Goal: Complete application form: Complete application form

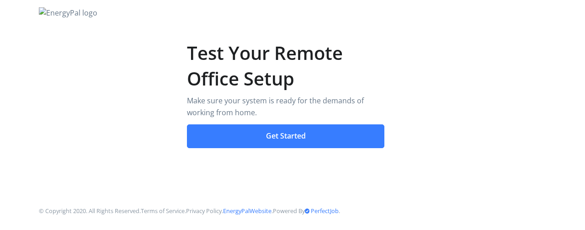
click at [305, 138] on button "Get Started" at bounding box center [286, 136] width 198 height 24
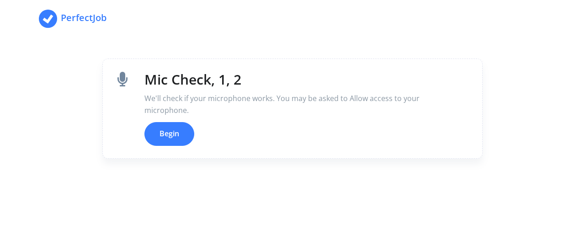
click at [169, 134] on button "Begin" at bounding box center [169, 134] width 50 height 24
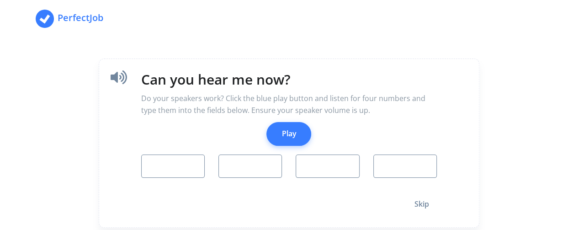
click at [288, 138] on button "Play" at bounding box center [288, 134] width 45 height 24
type input "7"
type input "3"
type input "5"
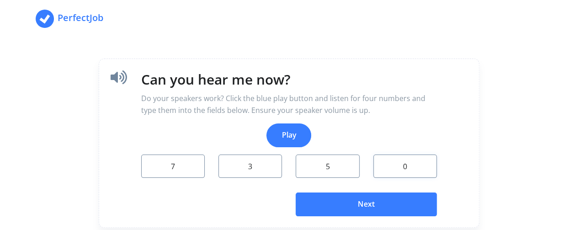
type input "0"
click at [338, 206] on button "Next" at bounding box center [366, 204] width 141 height 24
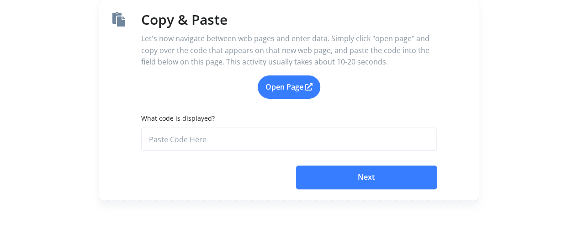
scroll to position [60, 0]
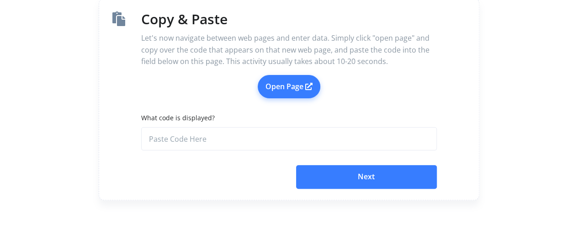
click at [291, 85] on link "Open Page" at bounding box center [289, 87] width 63 height 24
click at [207, 131] on input "What code is displayed?" at bounding box center [289, 139] width 296 height 24
paste input "f94861fd-4dd3-44e8-bf5f-d2caf80c2f15"
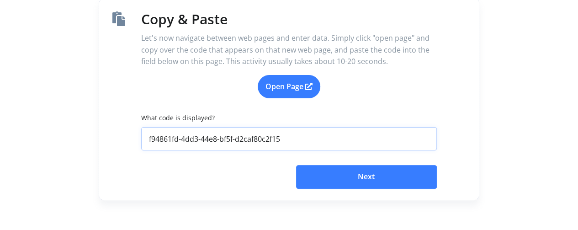
type input "f94861fd-4dd3-44e8-bf5f-d2caf80c2f15"
click at [341, 184] on button "Next" at bounding box center [366, 177] width 141 height 24
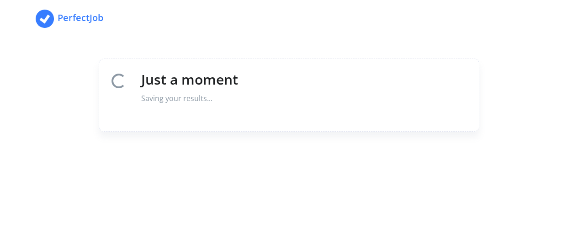
scroll to position [0, 0]
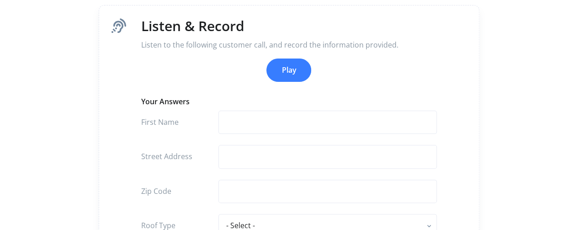
scroll to position [54, 0]
click at [289, 65] on button "Play" at bounding box center [288, 69] width 45 height 24
click at [255, 118] on input "text" at bounding box center [327, 122] width 218 height 24
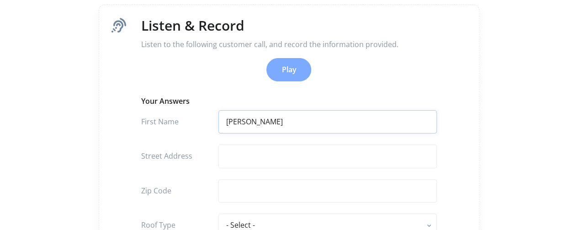
type input "Matt"
type input "1752 Wa"
click at [249, 196] on input "text" at bounding box center [327, 191] width 218 height 24
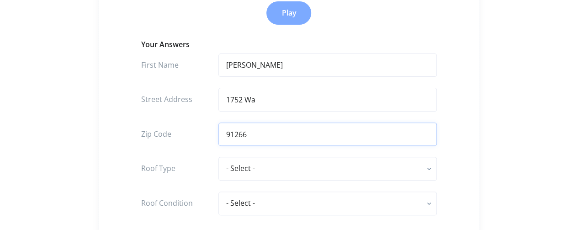
scroll to position [113, 0]
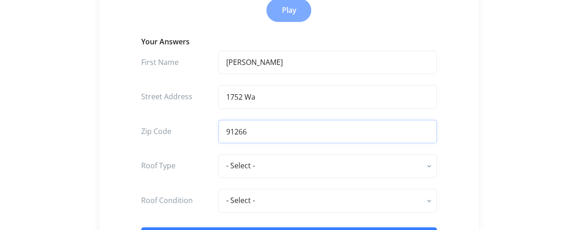
type input "91266"
click at [255, 164] on select "- Select - flat - rolled composition composition shingle clay tile concrete til…" at bounding box center [327, 166] width 218 height 24
select select "flat - rolled composition"
click at [218, 154] on select "- Select - flat - rolled composition composition shingle clay tile concrete til…" at bounding box center [327, 166] width 218 height 24
click at [274, 98] on input "1752 Wa" at bounding box center [327, 97] width 218 height 24
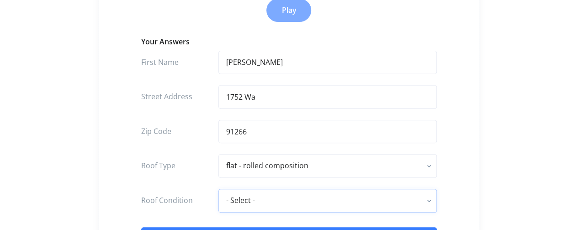
click at [256, 202] on select "- Select - excellent very good good fair poor" at bounding box center [327, 201] width 218 height 24
select select "excellent"
click at [218, 189] on select "- Select - excellent very good good fair poor" at bounding box center [327, 201] width 218 height 24
click at [268, 90] on input "1752 Wa" at bounding box center [327, 97] width 218 height 24
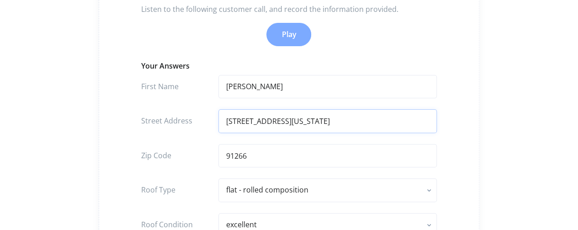
scroll to position [82, 0]
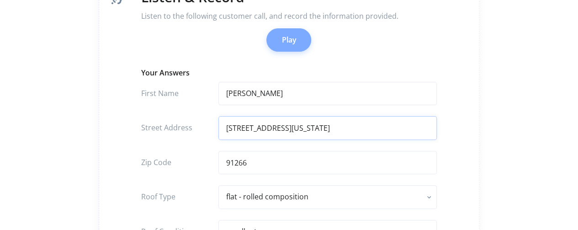
type input "1752 Washington Ave."
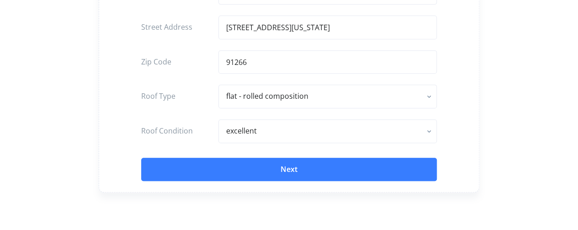
scroll to position [181, 0]
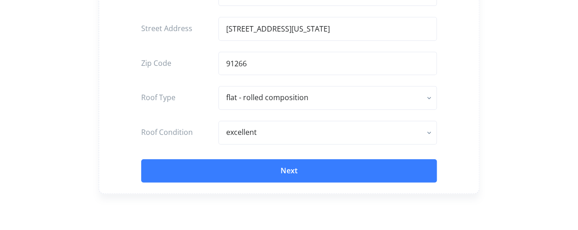
click at [255, 169] on button "Next" at bounding box center [289, 171] width 296 height 24
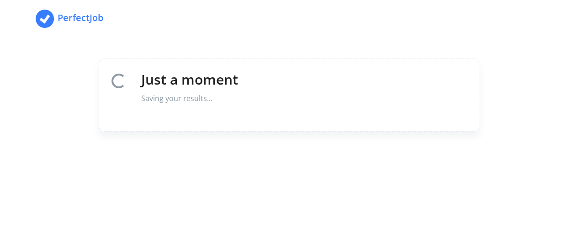
scroll to position [0, 0]
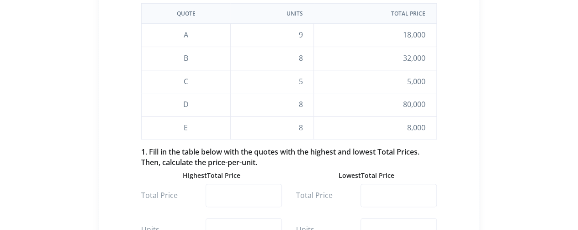
scroll to position [121, 0]
click at [248, 191] on input "number" at bounding box center [244, 195] width 76 height 24
type input "8000"
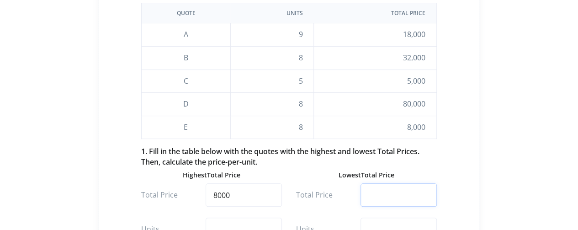
click at [381, 190] on input "number" at bounding box center [398, 195] width 76 height 24
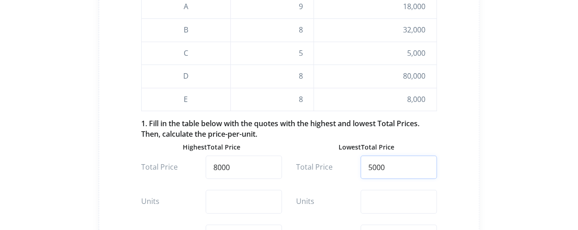
scroll to position [149, 0]
type input "5000"
click at [258, 208] on input "number" at bounding box center [244, 201] width 76 height 24
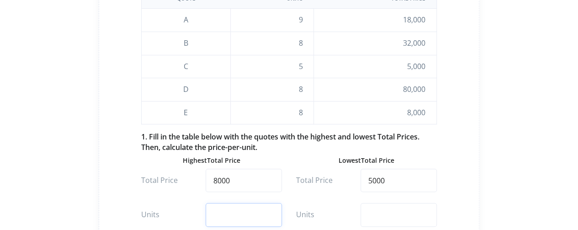
scroll to position [137, 0]
type input "8"
click at [375, 209] on input "number" at bounding box center [398, 213] width 76 height 24
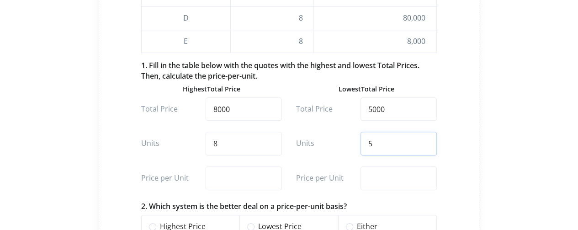
scroll to position [209, 0]
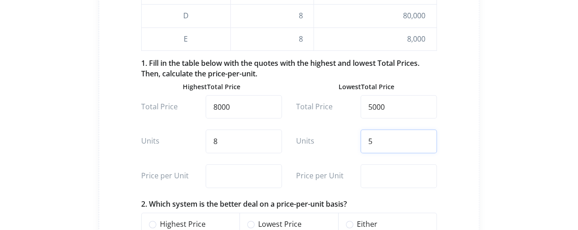
type input "5"
click at [246, 173] on input "number" at bounding box center [244, 176] width 76 height 24
type input "1000"
click at [376, 180] on input "number" at bounding box center [398, 176] width 76 height 24
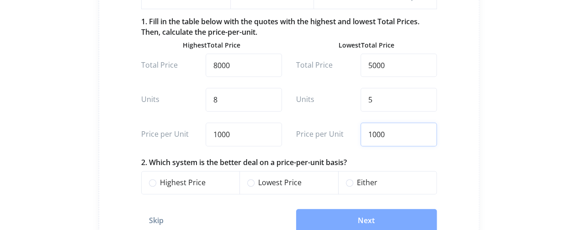
scroll to position [251, 0]
type input "1000"
click at [357, 180] on label "Either" at bounding box center [393, 182] width 72 height 12
click at [348, 180] on input "Either" at bounding box center [349, 181] width 7 height 10
radio input "true"
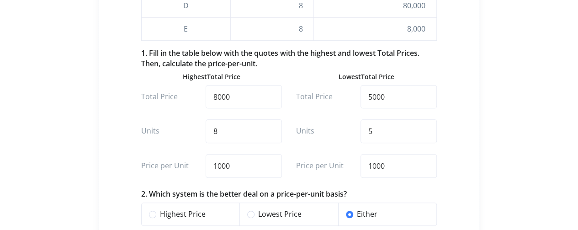
scroll to position [217, 0]
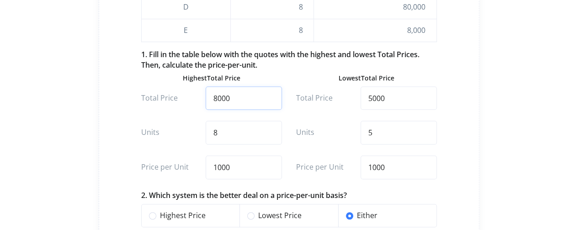
click at [242, 97] on input "8000" at bounding box center [244, 98] width 76 height 24
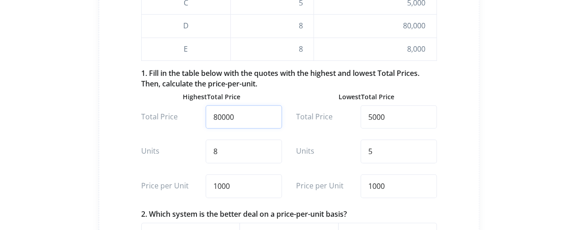
scroll to position [198, 0]
type input "80000"
click at [217, 185] on input "1000" at bounding box center [244, 186] width 76 height 24
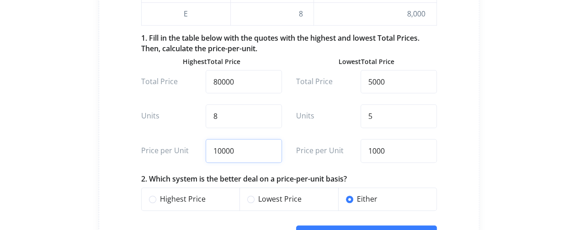
scroll to position [234, 0]
type input "10000"
click at [258, 195] on label "Lowest Price" at bounding box center [294, 199] width 72 height 12
click at [250, 195] on input "Lowest Price" at bounding box center [250, 198] width 7 height 10
radio input "true"
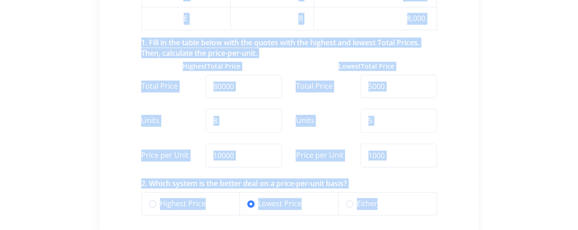
scroll to position [321, 0]
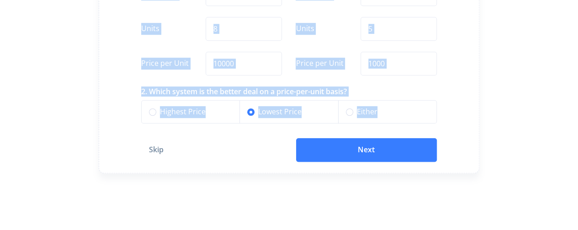
drag, startPoint x: 144, startPoint y: 57, endPoint x: 423, endPoint y: 117, distance: 285.2
copy div "Calculate Unit Pricing You may be asked to discuss products and pricing with cu…"
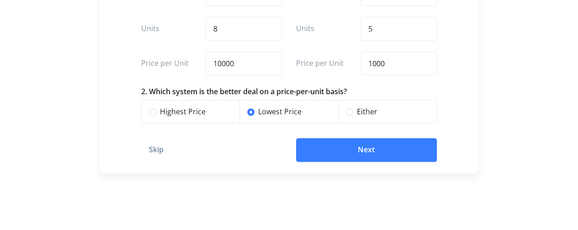
click at [387, 152] on button "Next" at bounding box center [366, 150] width 141 height 24
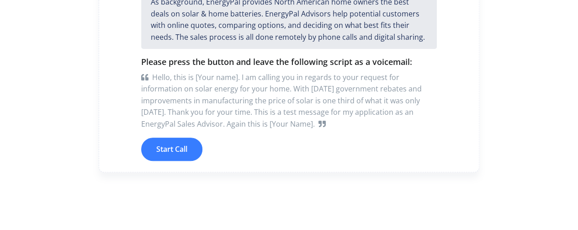
scroll to position [102, 0]
click at [178, 149] on button "Start Call" at bounding box center [171, 149] width 61 height 24
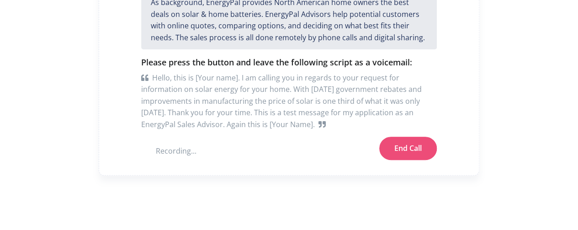
click at [407, 150] on button "End Call" at bounding box center [408, 149] width 58 height 24
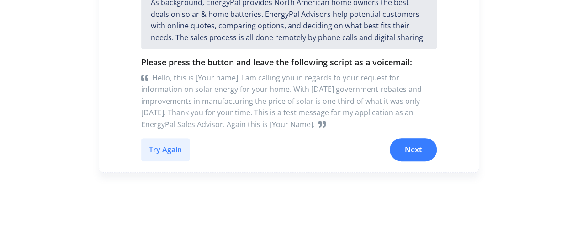
click at [174, 146] on button "Try Again" at bounding box center [165, 150] width 48 height 24
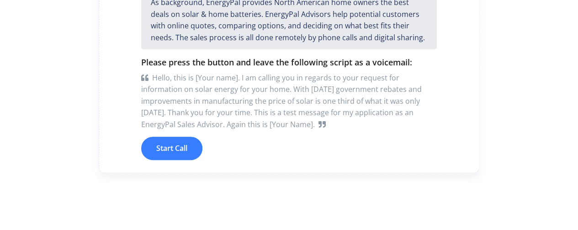
click at [174, 146] on button "Start Call" at bounding box center [171, 149] width 61 height 24
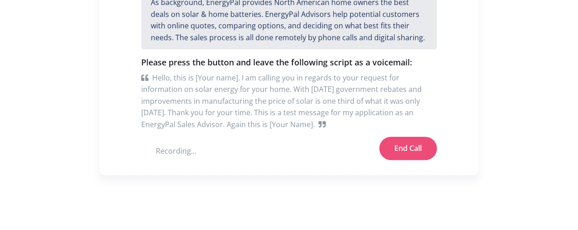
click at [401, 146] on button "End Call" at bounding box center [408, 149] width 58 height 24
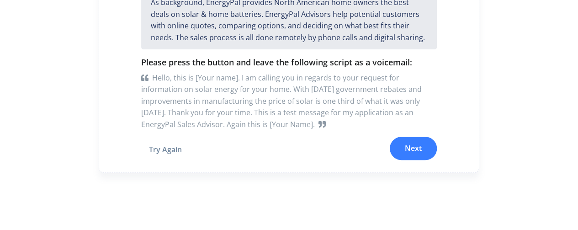
click at [401, 146] on button "Next" at bounding box center [413, 149] width 47 height 24
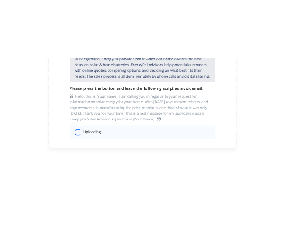
scroll to position [0, 0]
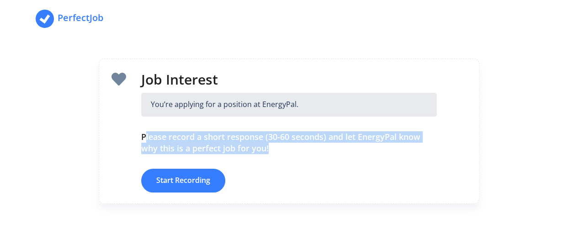
drag, startPoint x: 143, startPoint y: 135, endPoint x: 306, endPoint y: 154, distance: 163.7
click at [306, 154] on div "Job Interest You’re applying for a position at EnergyPal. Please record a short…" at bounding box center [288, 131] width 309 height 122
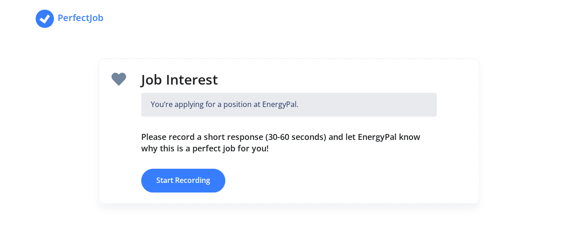
click at [124, 136] on div at bounding box center [118, 131] width 31 height 122
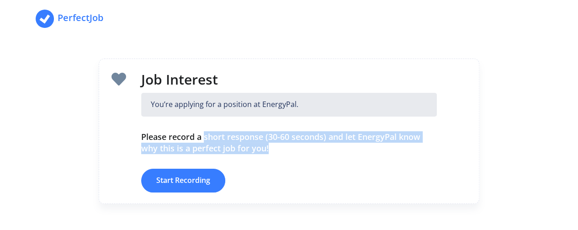
drag, startPoint x: 205, startPoint y: 136, endPoint x: 275, endPoint y: 152, distance: 71.7
click at [275, 152] on h4 "Please record a short response (30-60 seconds) and let EnergyPal know why this …" at bounding box center [289, 142] width 296 height 23
copy h4 "short response (30-60 seconds) and let EnergyPal know why this is a perfect job…"
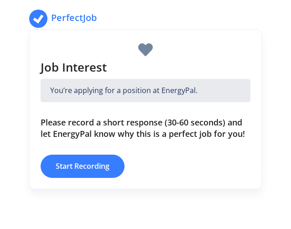
click at [197, 57] on div at bounding box center [146, 50] width 224 height 18
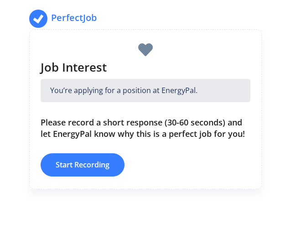
click at [73, 161] on button "Start Recording" at bounding box center [83, 165] width 84 height 24
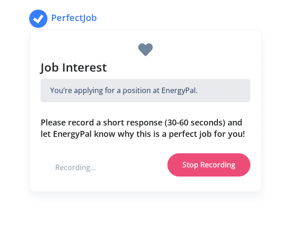
click at [193, 164] on button "Stop Recording" at bounding box center [209, 165] width 83 height 24
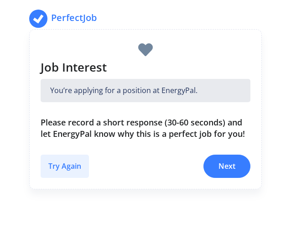
click at [64, 165] on button "Try Again" at bounding box center [65, 167] width 48 height 24
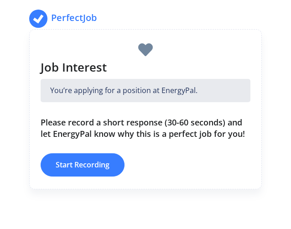
click at [99, 159] on button "Start Recording" at bounding box center [83, 165] width 84 height 24
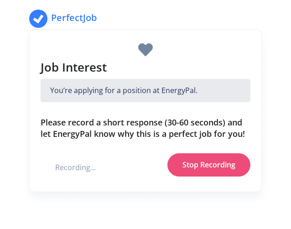
click at [198, 166] on button "Stop Recording" at bounding box center [209, 165] width 83 height 24
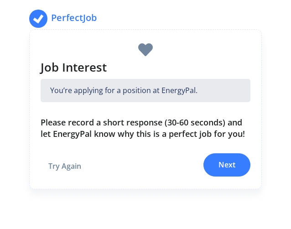
click at [226, 167] on button "Next" at bounding box center [227, 165] width 47 height 24
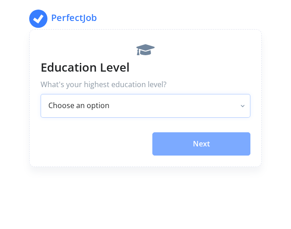
click at [185, 116] on select "Choose an option No High School Degree High School Degree Associate's Degree or…" at bounding box center [146, 106] width 210 height 24
select select "Graduate Degree"
click at [41, 94] on select "Choose an option No High School Degree High School Degree Associate's Degree or…" at bounding box center [146, 106] width 210 height 24
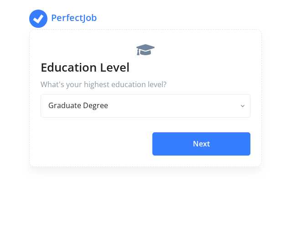
click at [208, 152] on button "Next" at bounding box center [202, 144] width 98 height 24
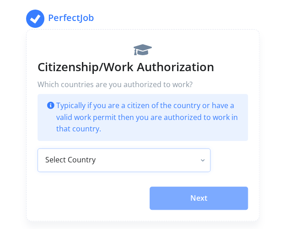
click at [184, 157] on select "Select Country Canada United States Afghanistan Åland Islands Albania Algeria A…" at bounding box center [123, 160] width 173 height 24
click at [37, 148] on select "Select Country Canada United States Afghanistan Åland Islands Albania Algeria A…" at bounding box center [123, 160] width 173 height 24
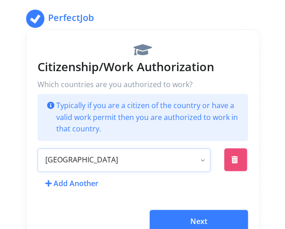
click at [119, 161] on select "Select Country Canada United States Afghanistan Åland Islands Albania Algeria A…" at bounding box center [123, 160] width 173 height 24
select select "US"
click at [37, 148] on select "Select Country Canada United States Afghanistan Åland Islands Albania Algeria A…" at bounding box center [123, 160] width 173 height 24
click at [187, 215] on button "Next" at bounding box center [198, 222] width 98 height 24
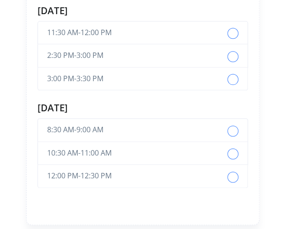
scroll to position [214, 0]
click at [230, 176] on label "button" at bounding box center [232, 177] width 11 height 11
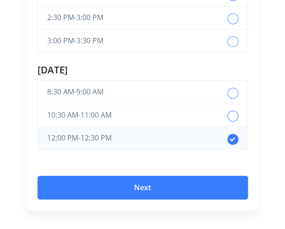
scroll to position [260, 0]
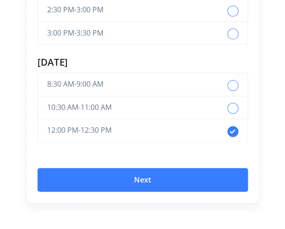
click at [163, 183] on button "Next" at bounding box center [142, 180] width 210 height 24
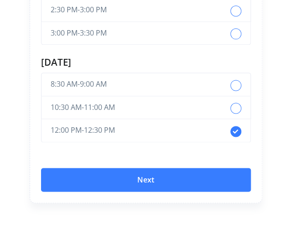
scroll to position [0, 0]
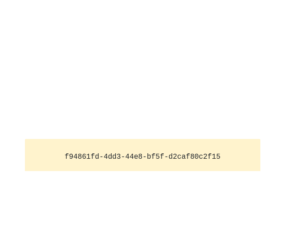
scroll to position [126, 0]
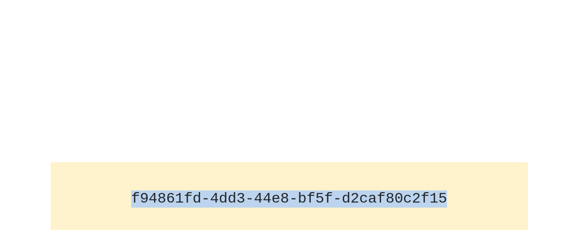
drag, startPoint x: 140, startPoint y: 196, endPoint x: 463, endPoint y: 180, distance: 323.3
click at [463, 180] on div "f94861fd-4dd3-44e8-bf5f-d2caf80c2f15" at bounding box center [289, 198] width 477 height 73
copy code "f94861fd-4dd3-44e8-bf5f-d2caf80c2f15"
